Goal: Task Accomplishment & Management: Use online tool/utility

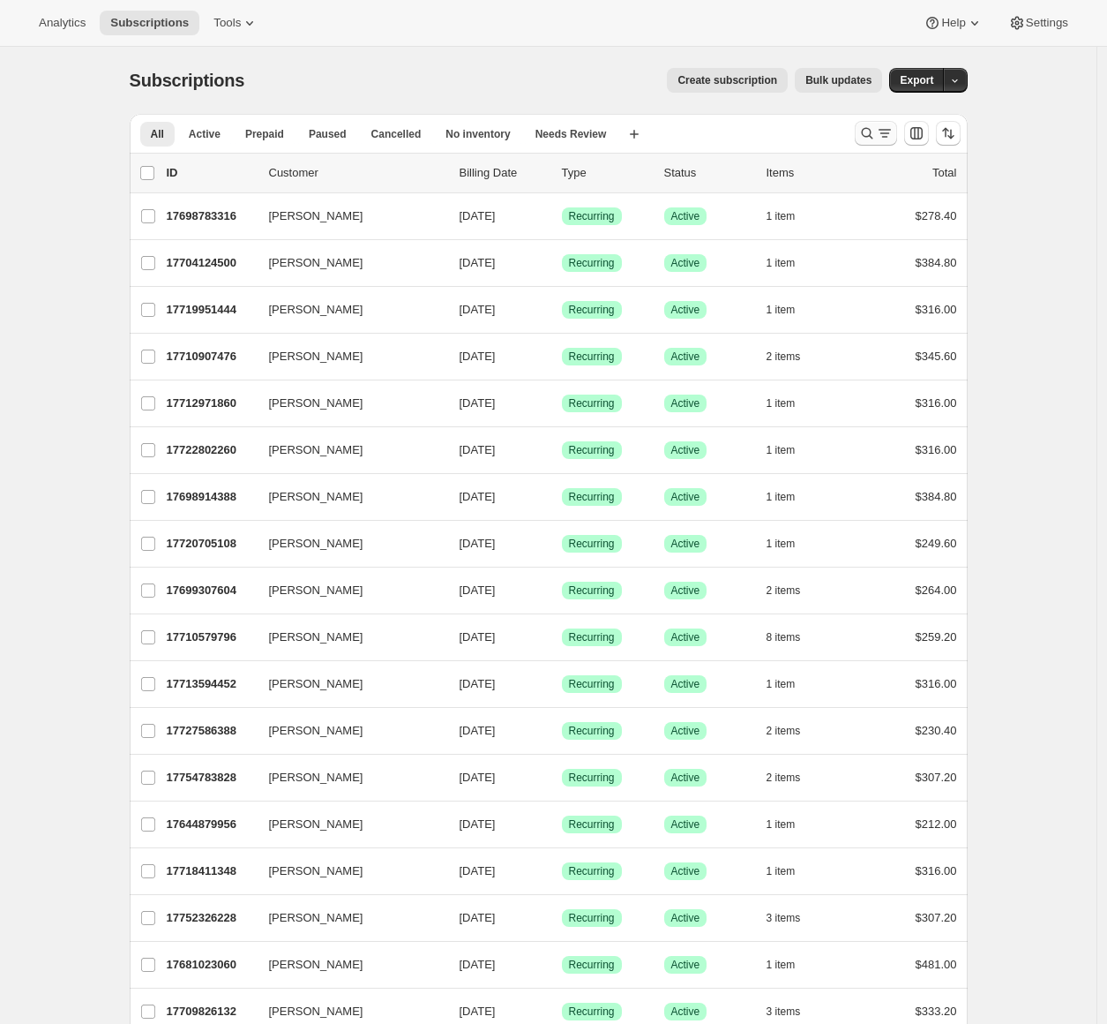
click at [870, 144] on button "Search and filter results" at bounding box center [876, 133] width 42 height 25
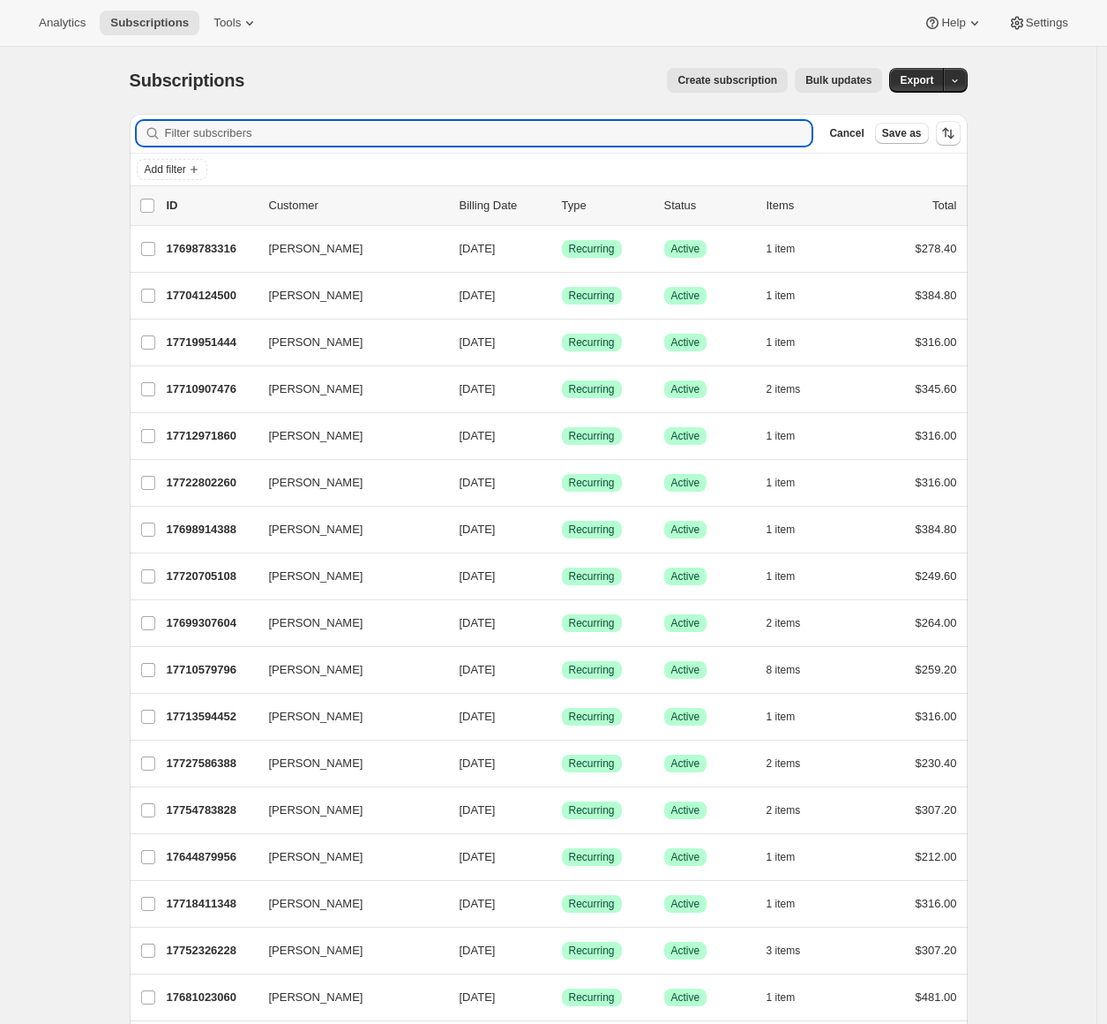
paste input "17672699988"
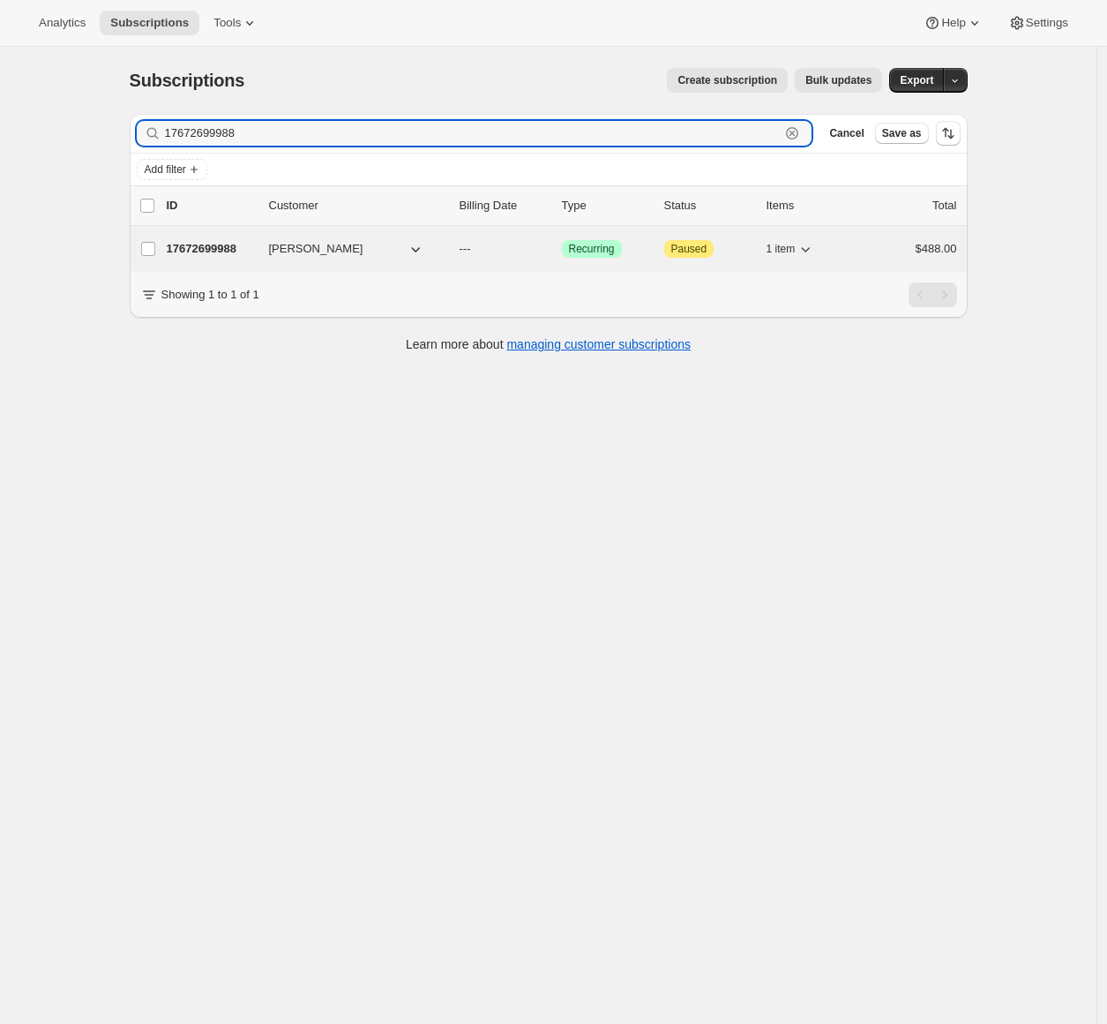
type input "17672699988"
click at [198, 258] on div "17672699988 [PERSON_NAME] --- Success Recurring Attention Paused 1 item $488.00" at bounding box center [562, 248] width 791 height 25
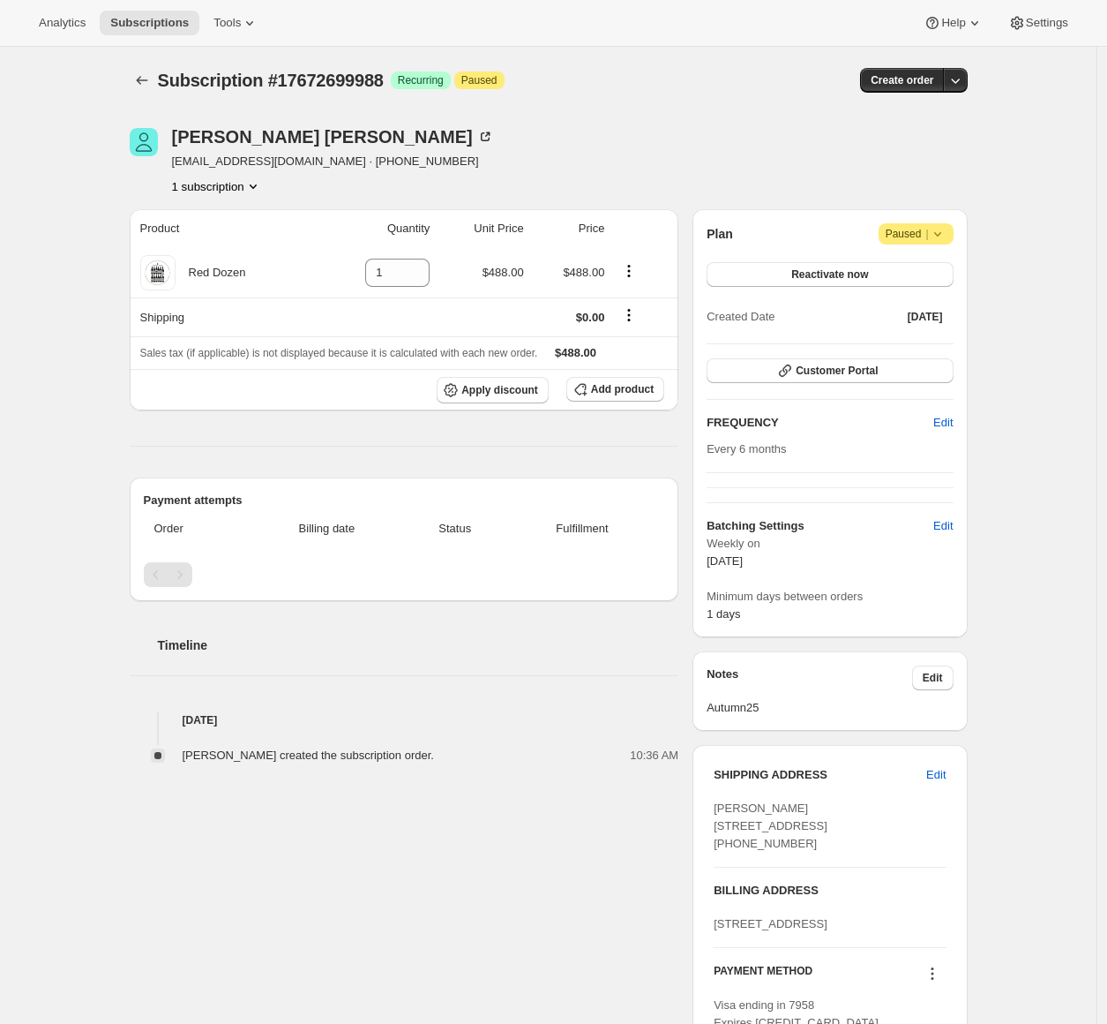
click at [74, 311] on div "Subscription #17672699988. This page is ready Subscription #17672699988 Success…" at bounding box center [548, 662] width 1097 height 1230
click at [637, 313] on icon "Shipping actions" at bounding box center [629, 315] width 18 height 18
click at [644, 349] on span "Edit shipping rate" at bounding box center [633, 348] width 88 height 13
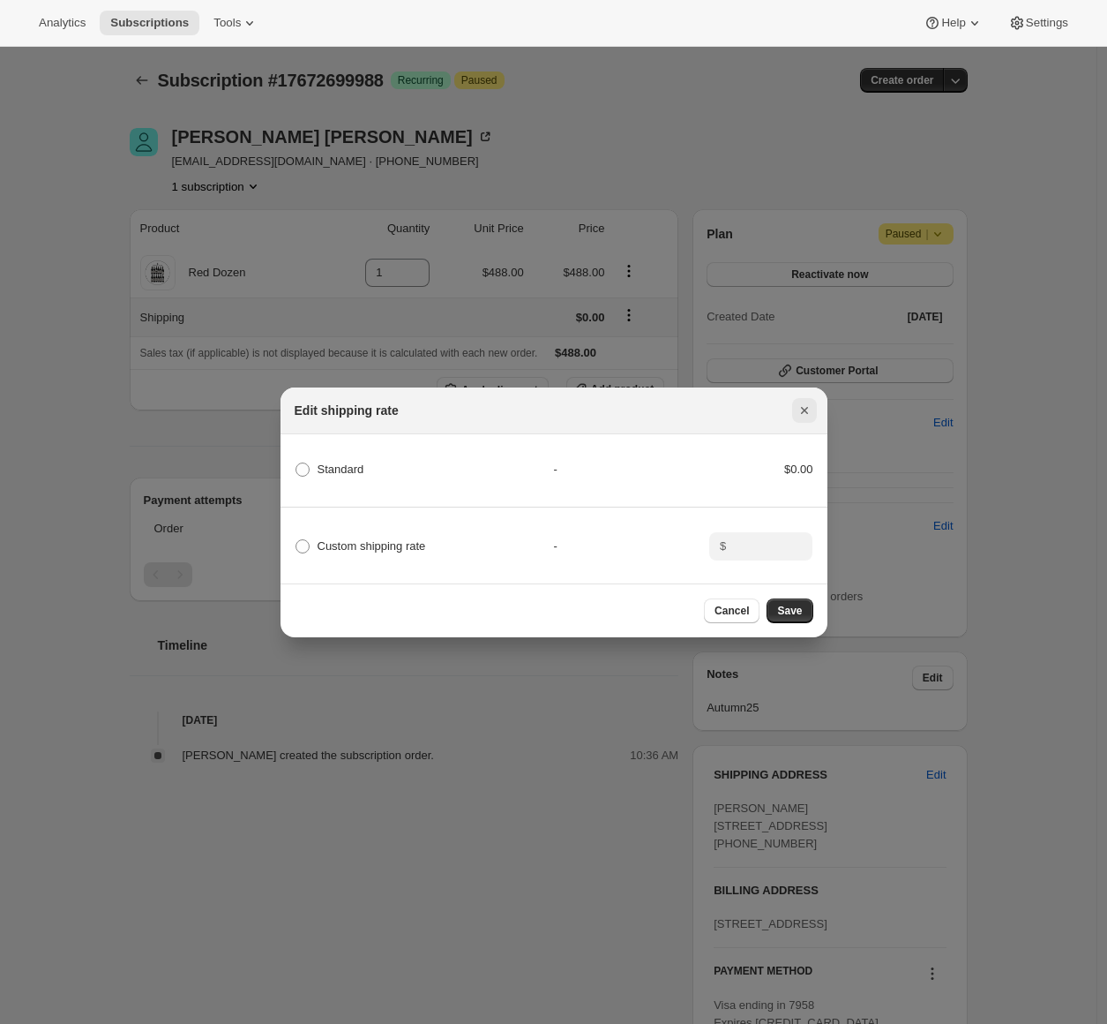
click at [806, 401] on icon "Close" at bounding box center [805, 410] width 18 height 18
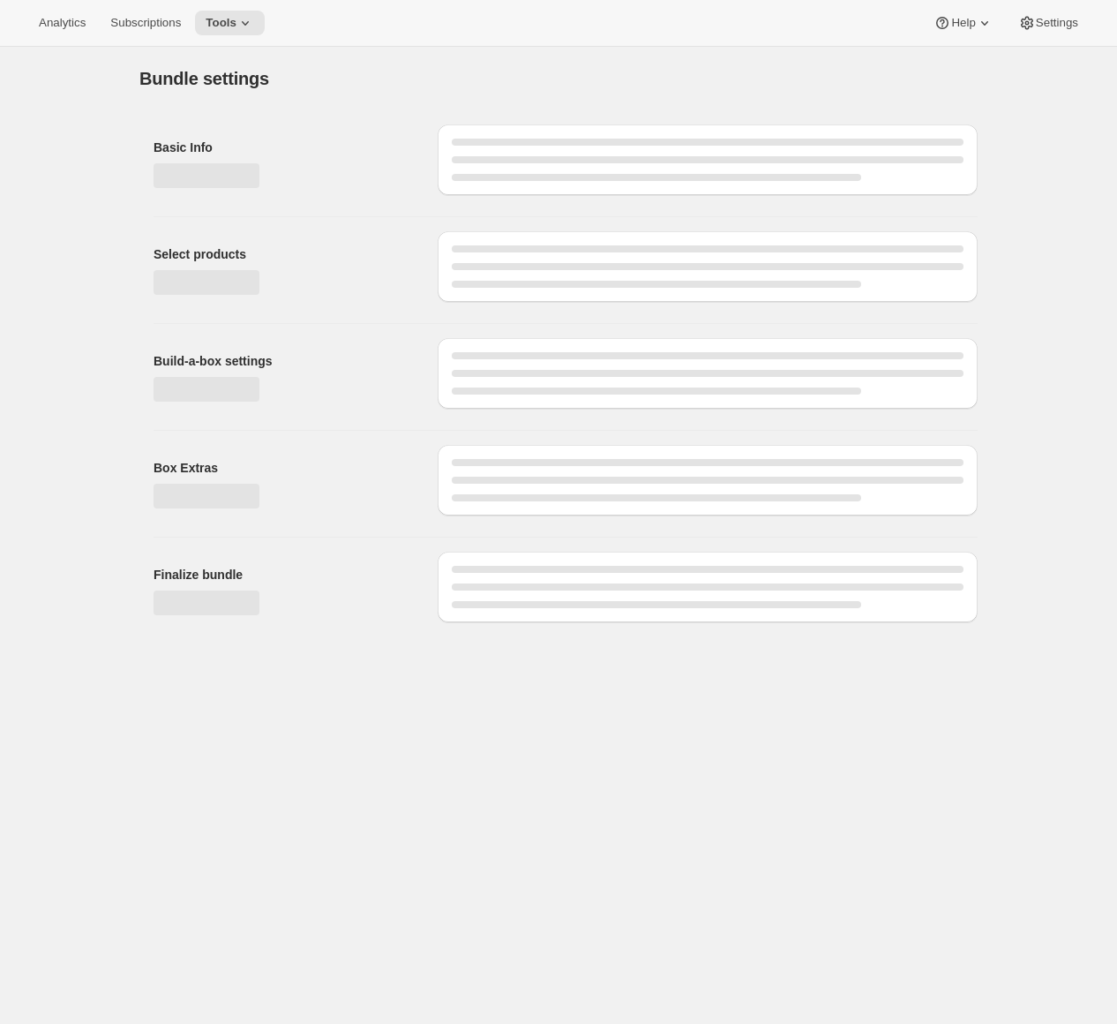
type input "Prestige Gold Modifier Pack"
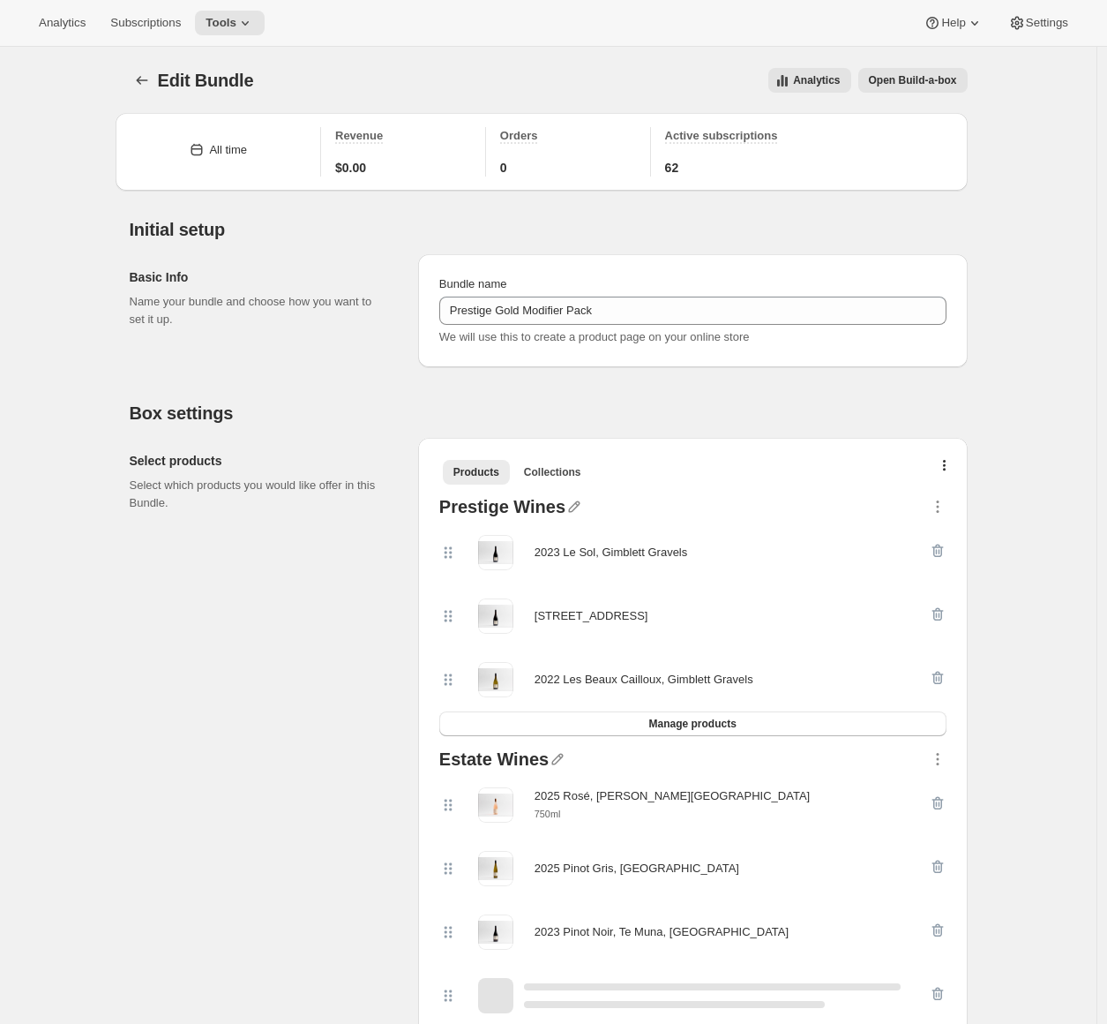
click at [910, 84] on span "Open Build-a-box" at bounding box center [913, 80] width 88 height 14
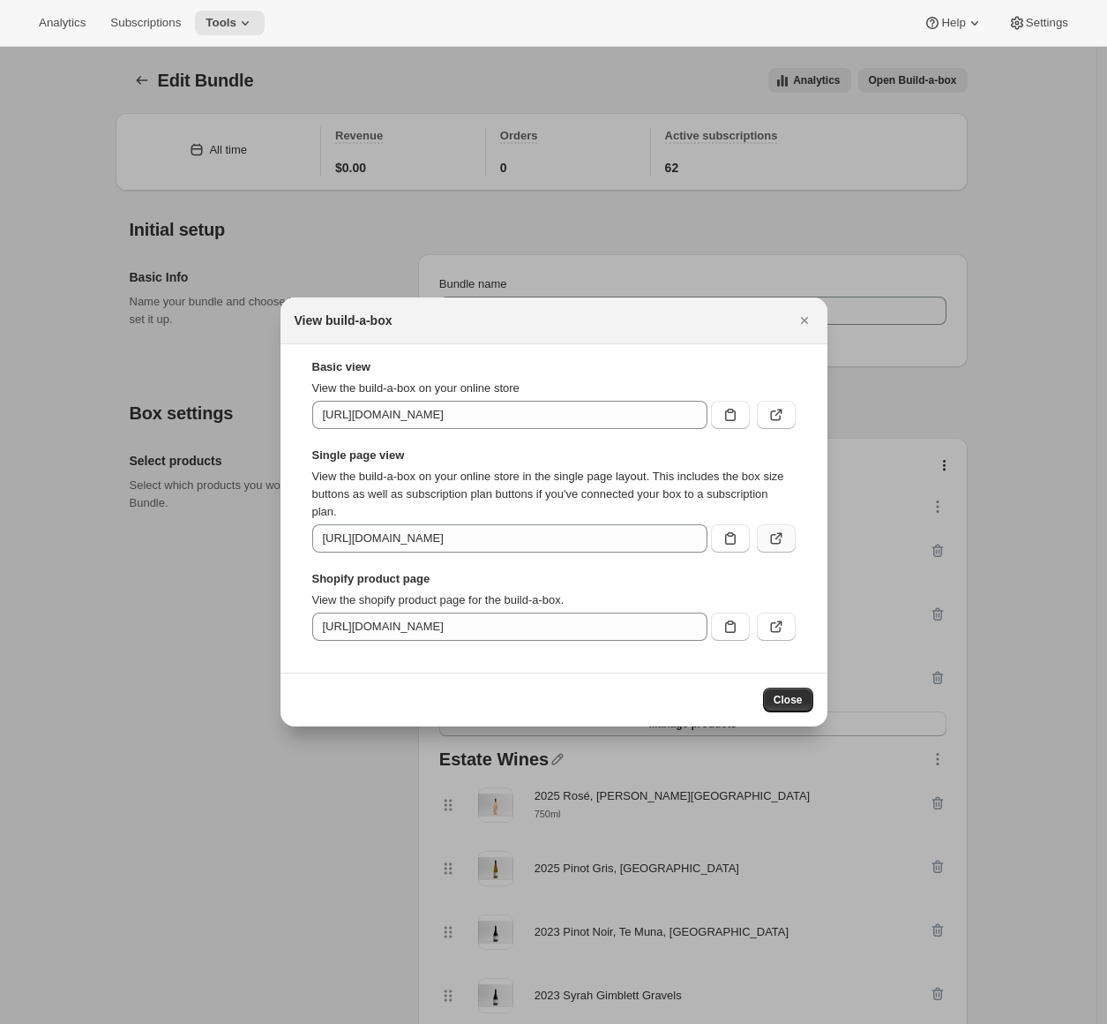
click at [784, 536] on icon ":r2v:" at bounding box center [777, 538] width 18 height 18
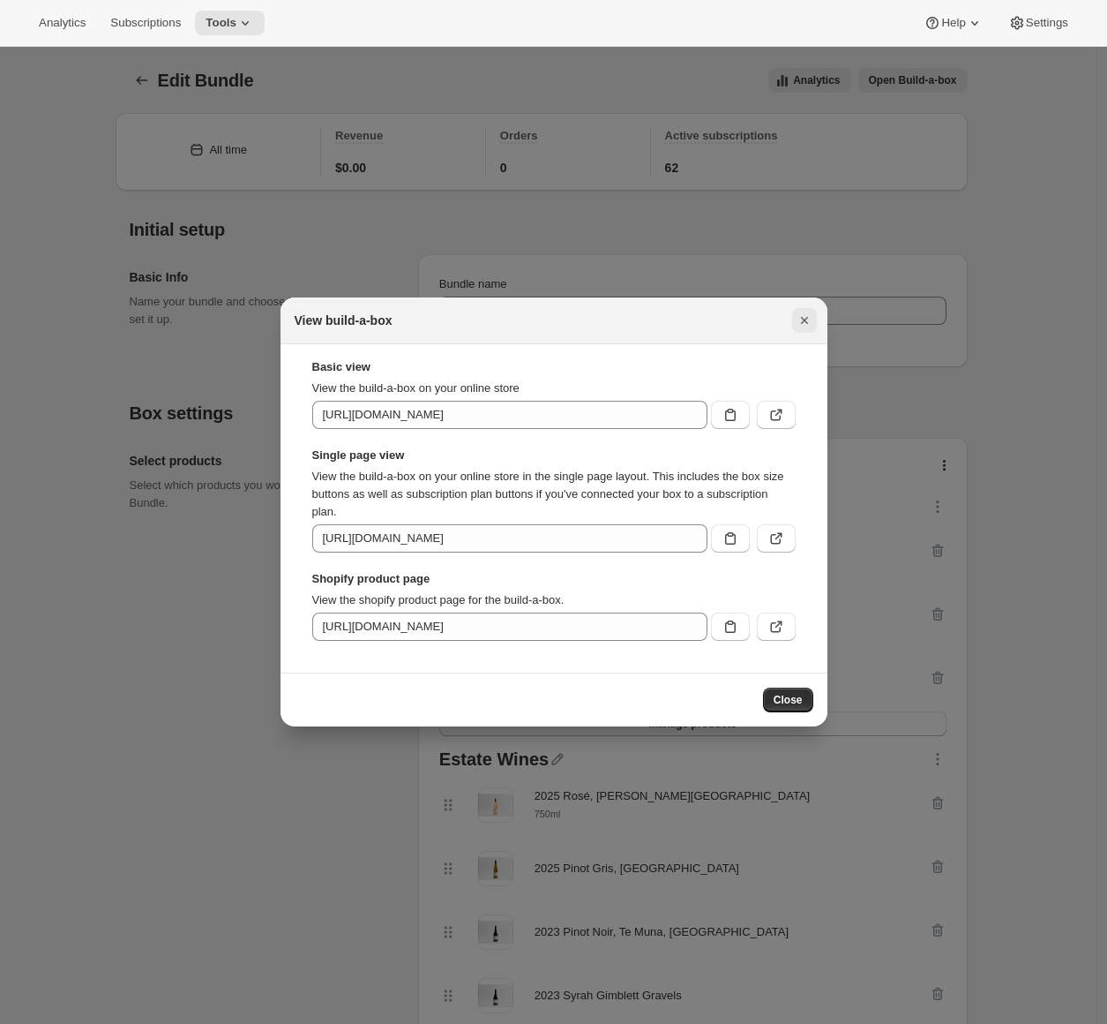
click at [799, 326] on icon "Close" at bounding box center [805, 320] width 18 height 18
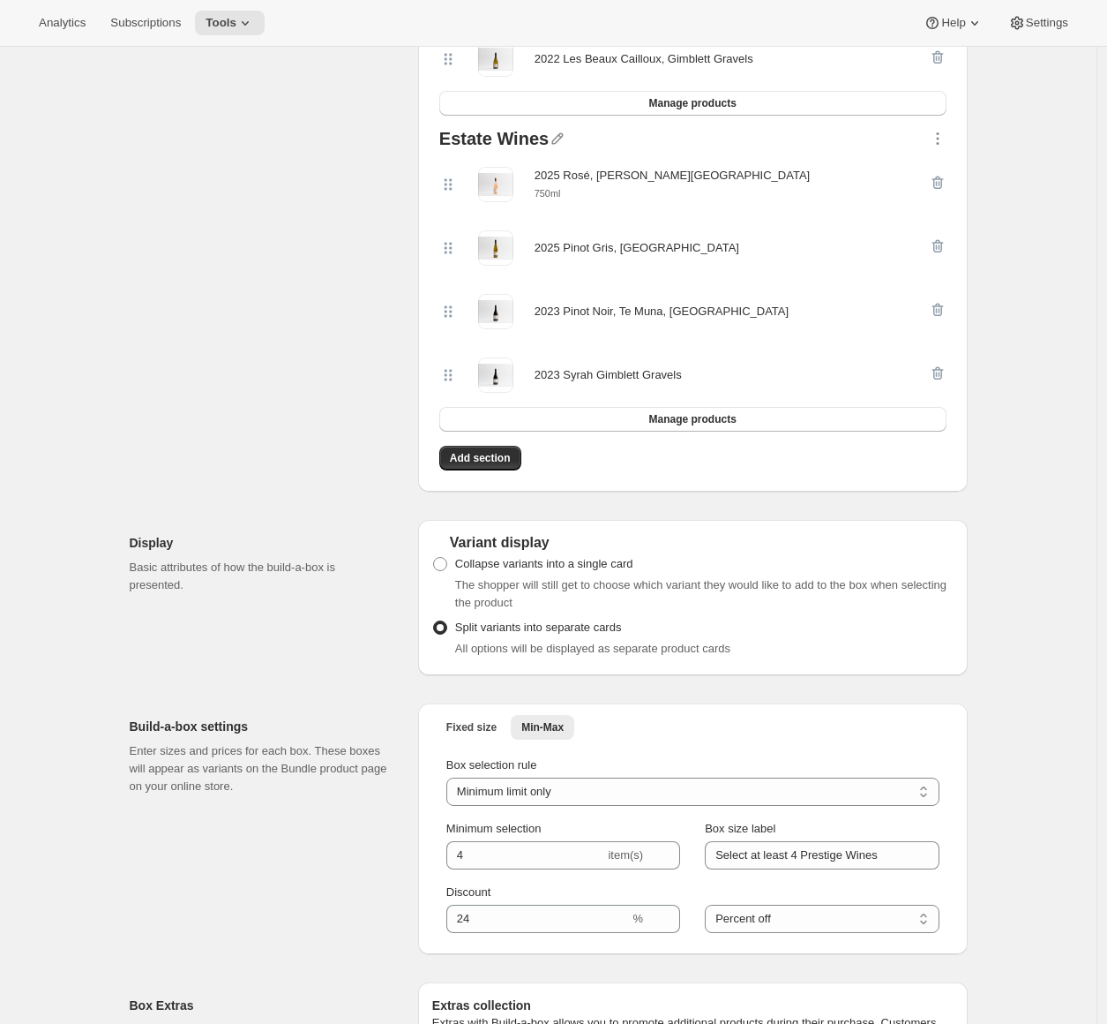
scroll to position [923, 0]
